Goal: Transaction & Acquisition: Purchase product/service

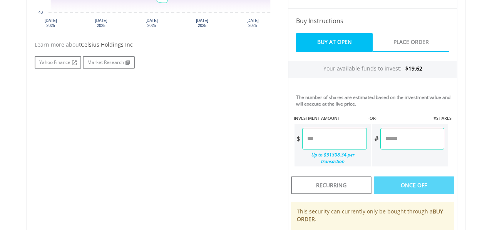
scroll to position [376, 0]
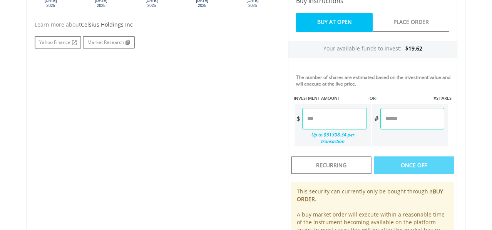
click at [331, 119] on input "number" at bounding box center [334, 119] width 64 height 22
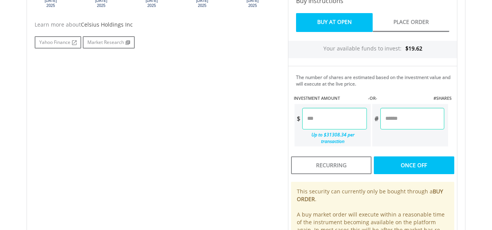
click at [407, 118] on div "Last Updated Price: 15-min. Delay* Price Update Cost: 0 Credits Market Closed S…" at bounding box center [372, 69] width 181 height 394
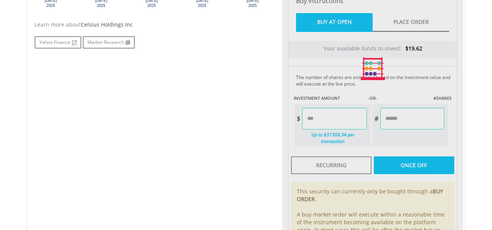
type input "****"
type input "******"
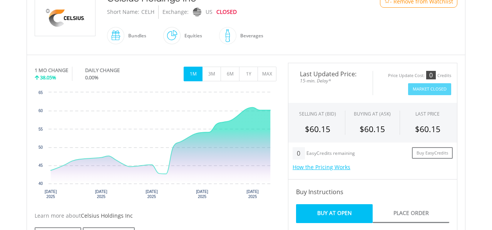
scroll to position [186, 0]
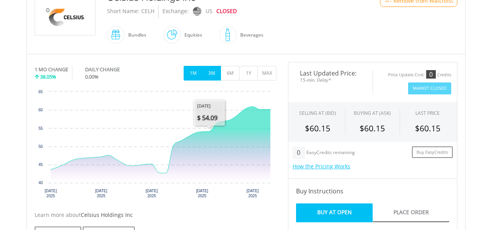
click at [215, 71] on button "3M" at bounding box center [211, 73] width 19 height 15
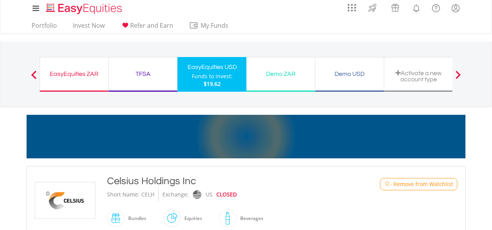
scroll to position [0, 0]
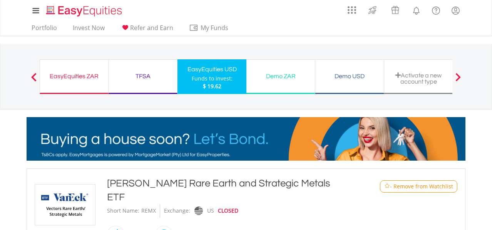
click at [349, 72] on div "Demo USD" at bounding box center [349, 76] width 59 height 11
click at [343, 77] on div "Demo USD" at bounding box center [349, 76] width 59 height 11
click at [47, 28] on link "Portfolio" at bounding box center [45, 30] width 32 height 12
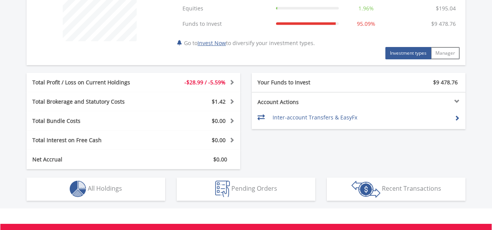
scroll to position [335, 0]
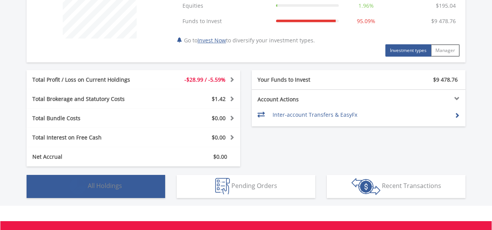
click at [106, 192] on button "Holdings All Holdings" at bounding box center [96, 186] width 139 height 23
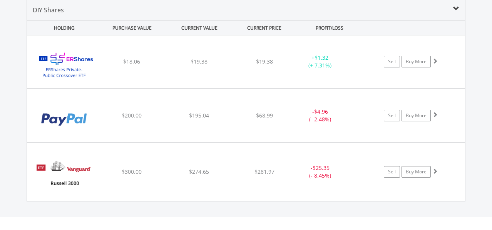
scroll to position [559, 0]
click at [173, 71] on div "﻿ ERShares Private-Public Crossover ETF $18.06 $19.38 $19.38 + $1.32 (+ 7.31%) …" at bounding box center [246, 61] width 438 height 52
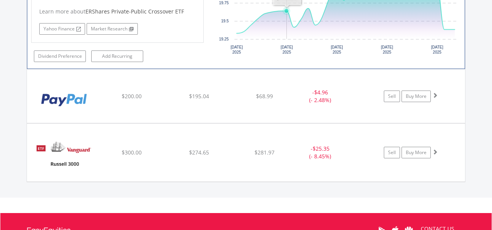
scroll to position [735, 0]
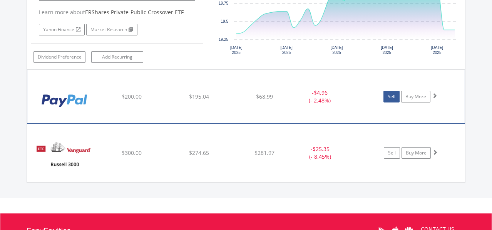
click at [394, 97] on link "Sell" at bounding box center [392, 97] width 16 height 12
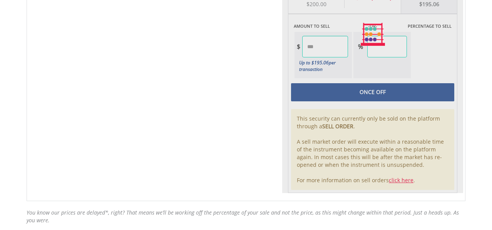
type input "******"
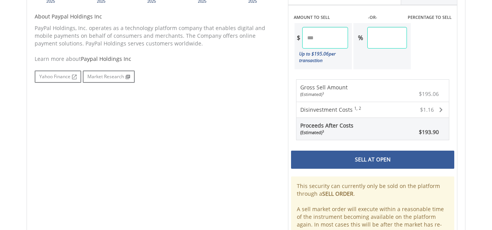
scroll to position [382, 0]
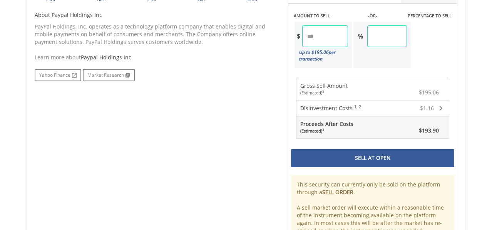
click at [366, 163] on div "Sell At Open" at bounding box center [372, 158] width 163 height 18
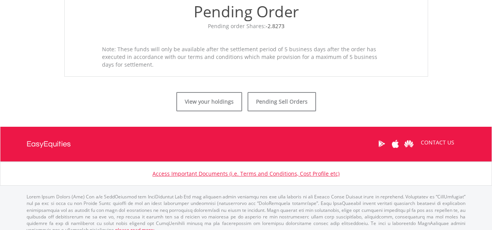
scroll to position [305, 0]
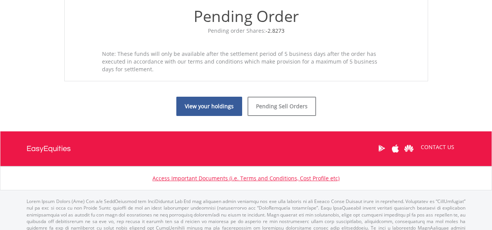
click at [226, 107] on link "View your holdings" at bounding box center [209, 106] width 66 height 19
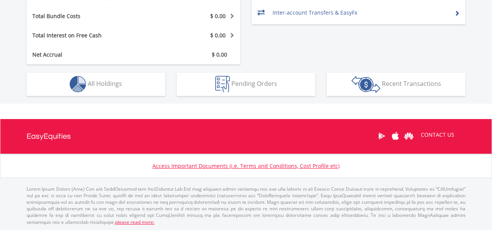
scroll to position [74, 146]
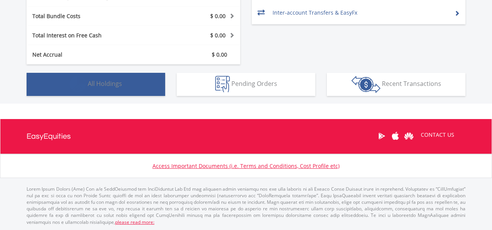
click at [131, 89] on button "Holdings All Holdings" at bounding box center [96, 84] width 139 height 23
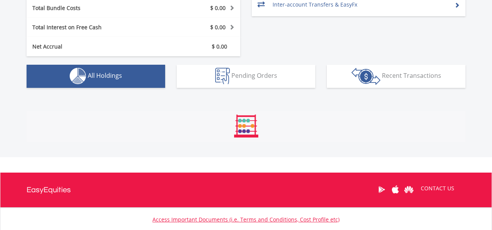
scroll to position [556, 0]
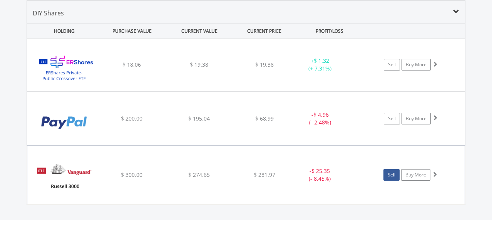
click at [395, 175] on link "Sell" at bounding box center [392, 175] width 16 height 12
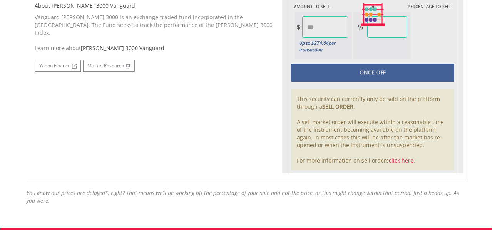
scroll to position [398, 0]
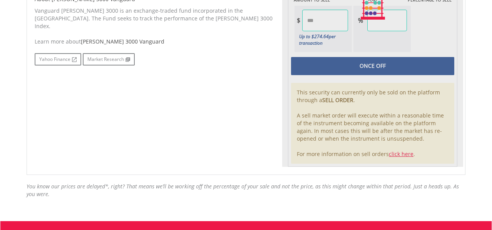
type input "******"
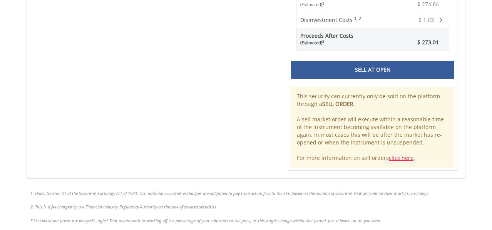
scroll to position [471, 0]
click at [387, 75] on div "Sell At Open" at bounding box center [372, 69] width 163 height 18
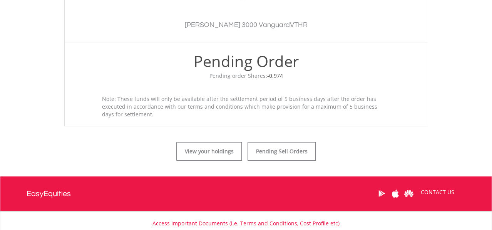
scroll to position [322, 0]
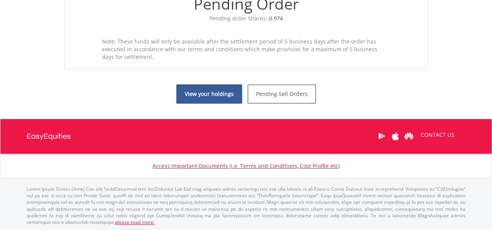
click at [210, 99] on link "View your holdings" at bounding box center [209, 93] width 66 height 19
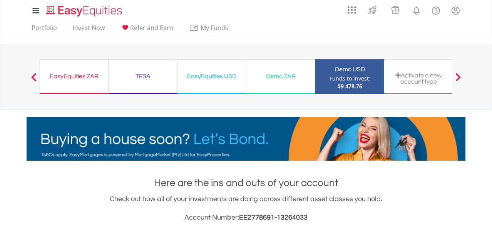
click at [334, 81] on div "Funds to invest:" at bounding box center [350, 79] width 41 height 8
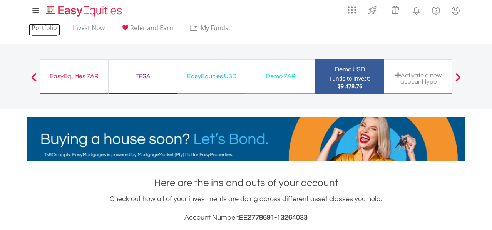
click at [48, 27] on link "Portfolio" at bounding box center [45, 30] width 32 height 12
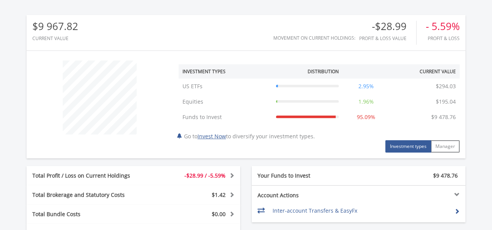
scroll to position [437, 0]
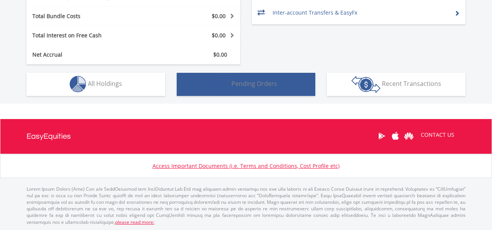
click at [240, 81] on span "Pending Orders" at bounding box center [255, 83] width 46 height 8
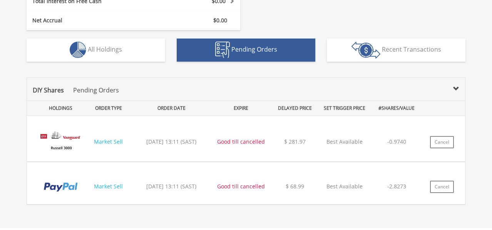
scroll to position [468, 0]
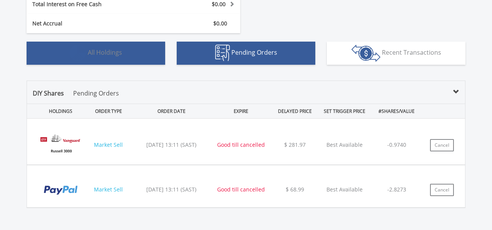
click at [102, 57] on button "Holdings All Holdings" at bounding box center [96, 53] width 139 height 23
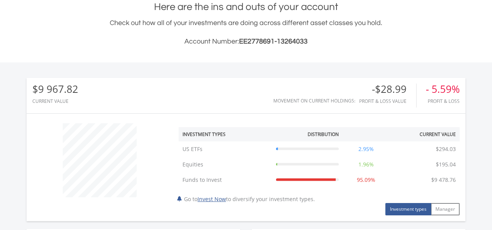
scroll to position [0, 0]
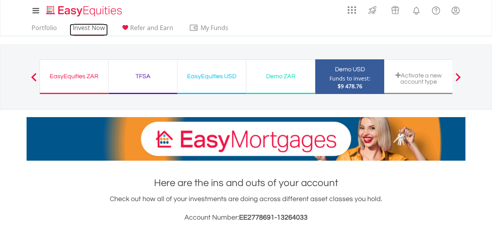
click at [86, 32] on link "Invest Now" at bounding box center [89, 30] width 38 height 12
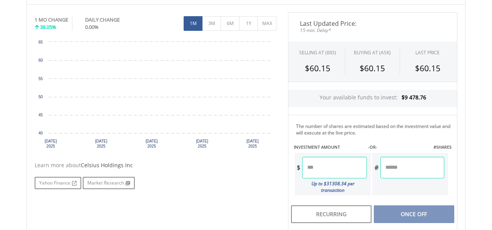
scroll to position [236, 0]
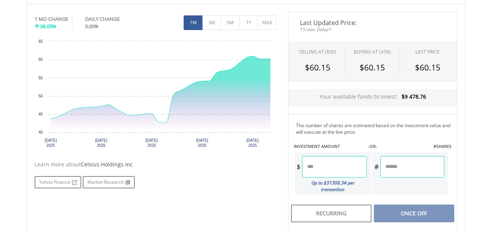
click at [317, 169] on input "number" at bounding box center [334, 167] width 64 height 22
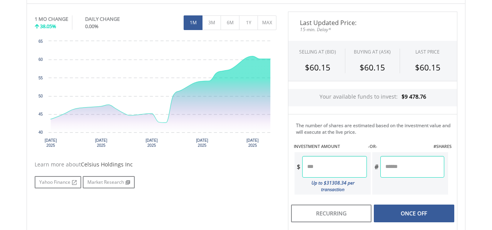
click at [419, 168] on div "Last Updated Price: 15-min. Delay* SELLING AT (BID) BUYING AT (ASK) LAST PRICE …" at bounding box center [372, 163] width 181 height 302
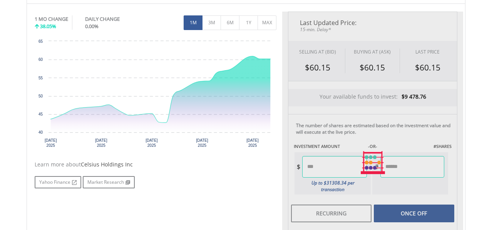
type input "****"
type input "******"
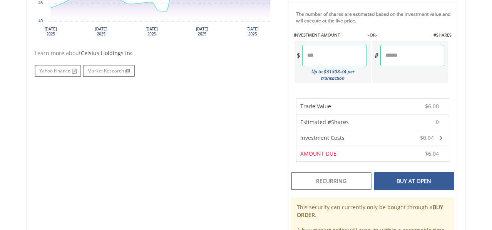
scroll to position [352, 0]
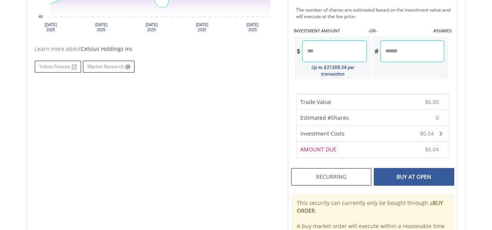
click at [411, 169] on div "Buy At Open" at bounding box center [414, 177] width 81 height 18
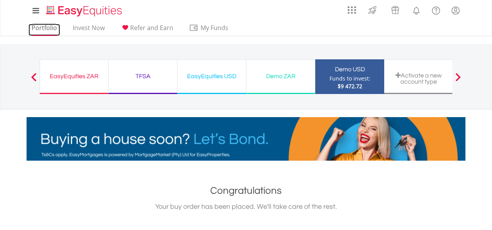
click at [46, 27] on link "Portfolio" at bounding box center [45, 30] width 32 height 12
